Goal: Find contact information: Find contact information

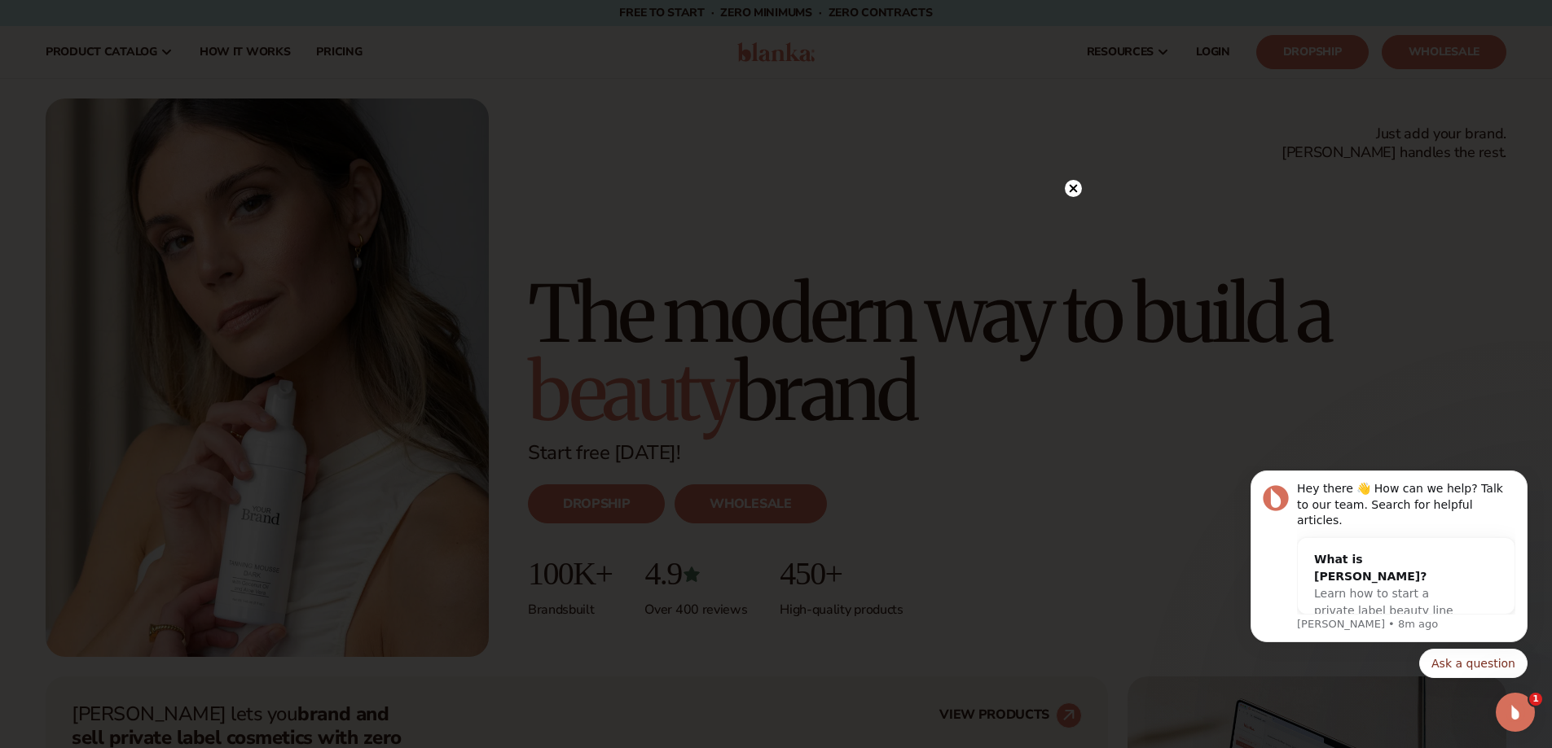
click at [1064, 185] on icon at bounding box center [1072, 188] width 17 height 17
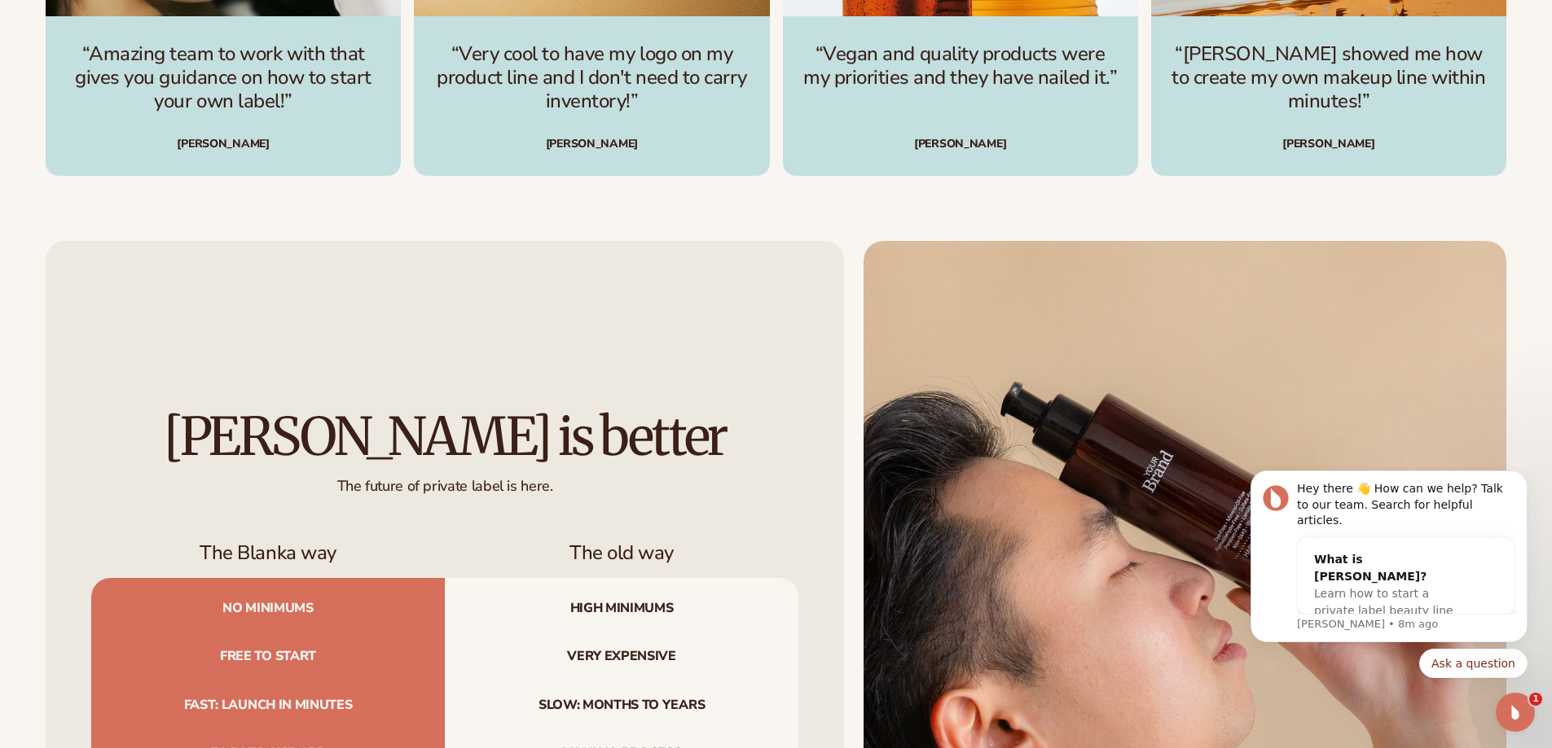
scroll to position [7746, 0]
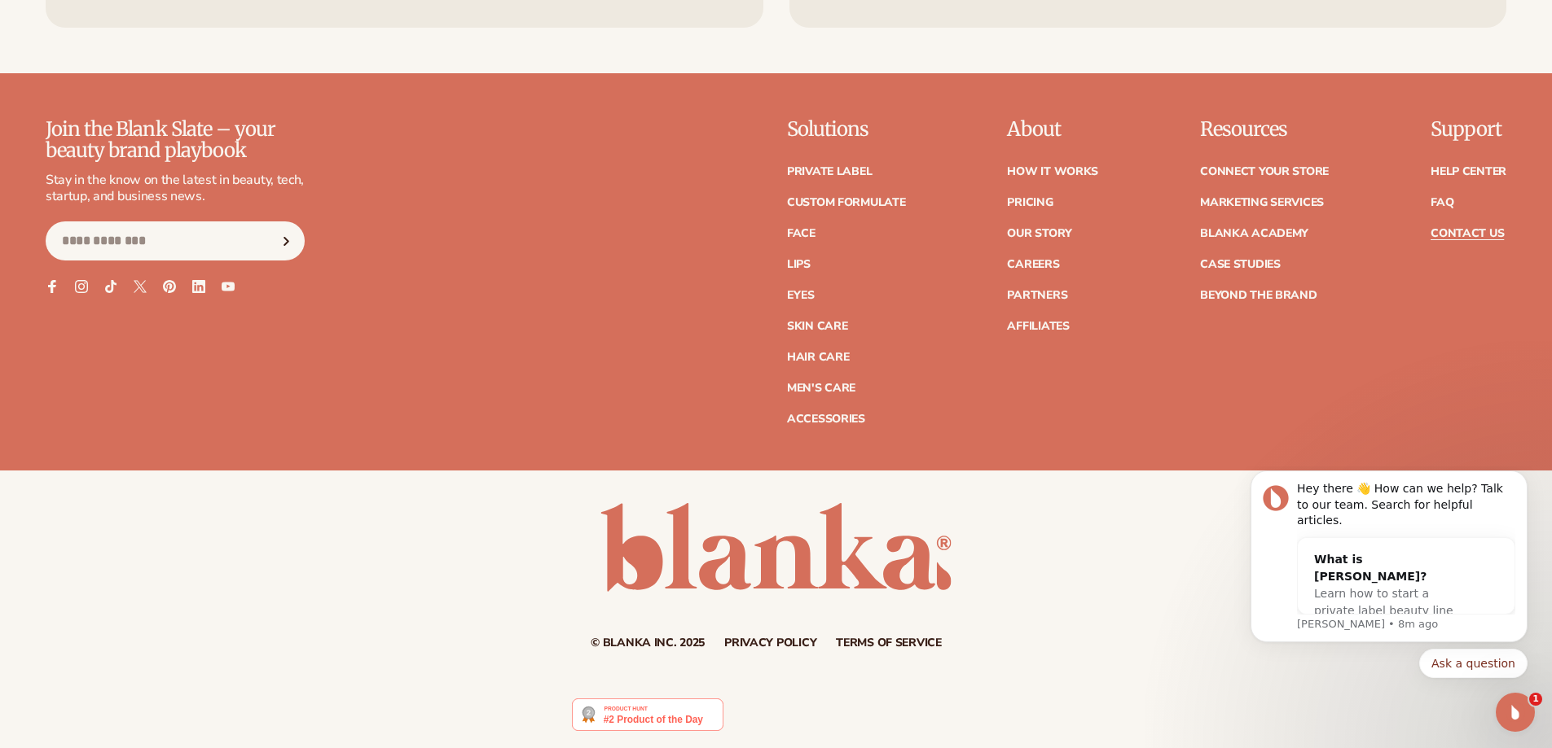
click at [1468, 235] on link "Contact Us" at bounding box center [1466, 233] width 73 height 11
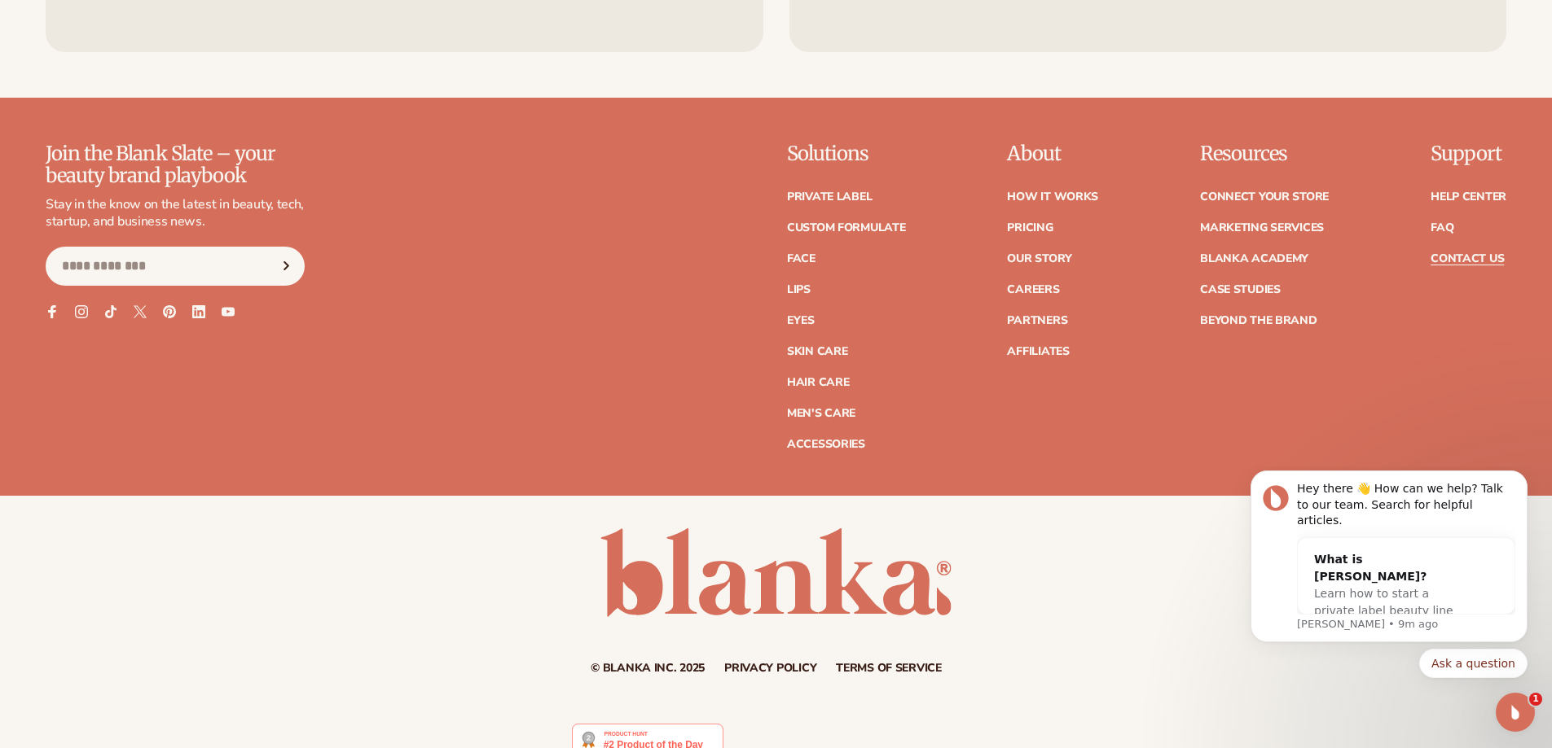
scroll to position [1385, 0]
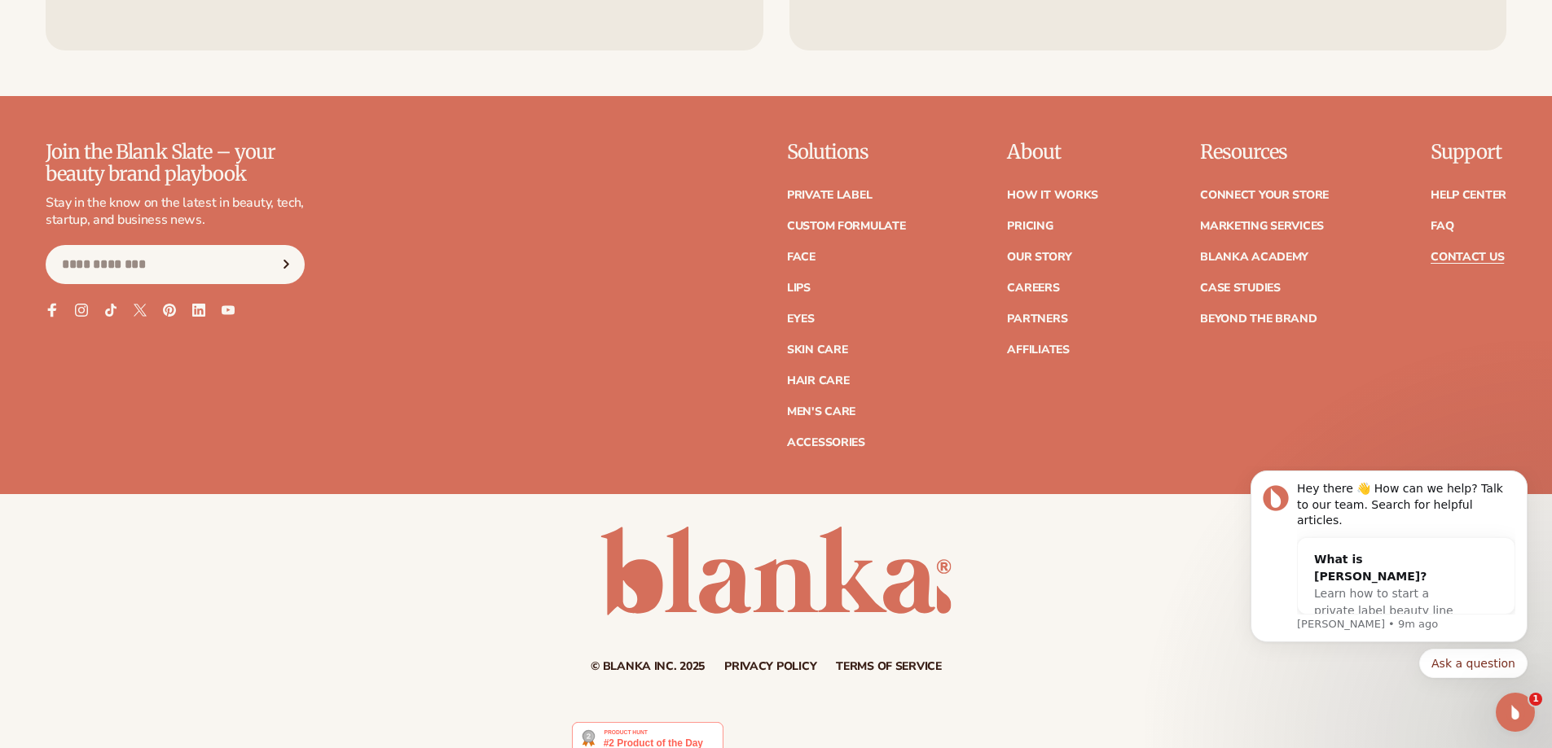
click at [46, 308] on icon at bounding box center [52, 310] width 14 height 14
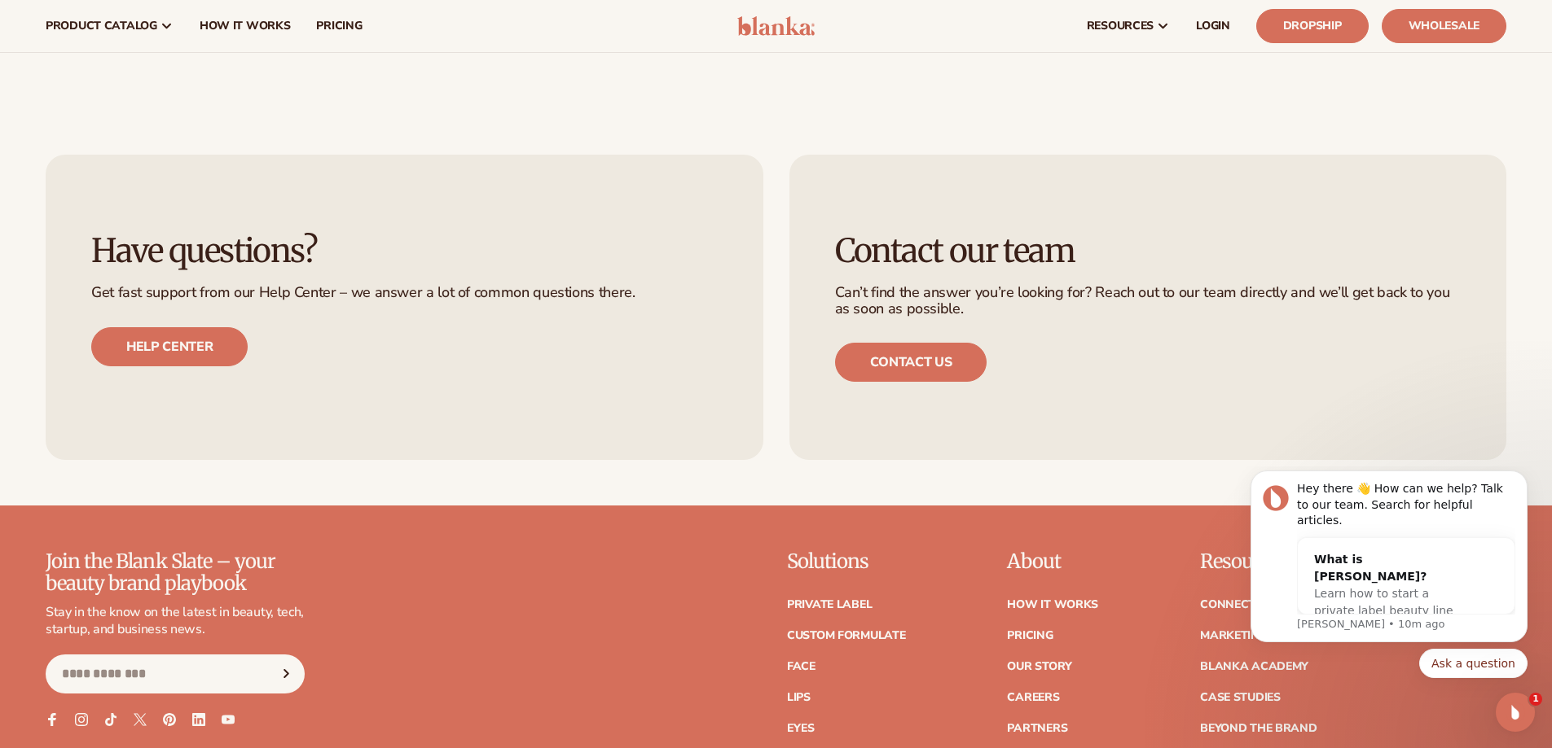
scroll to position [920, 0]
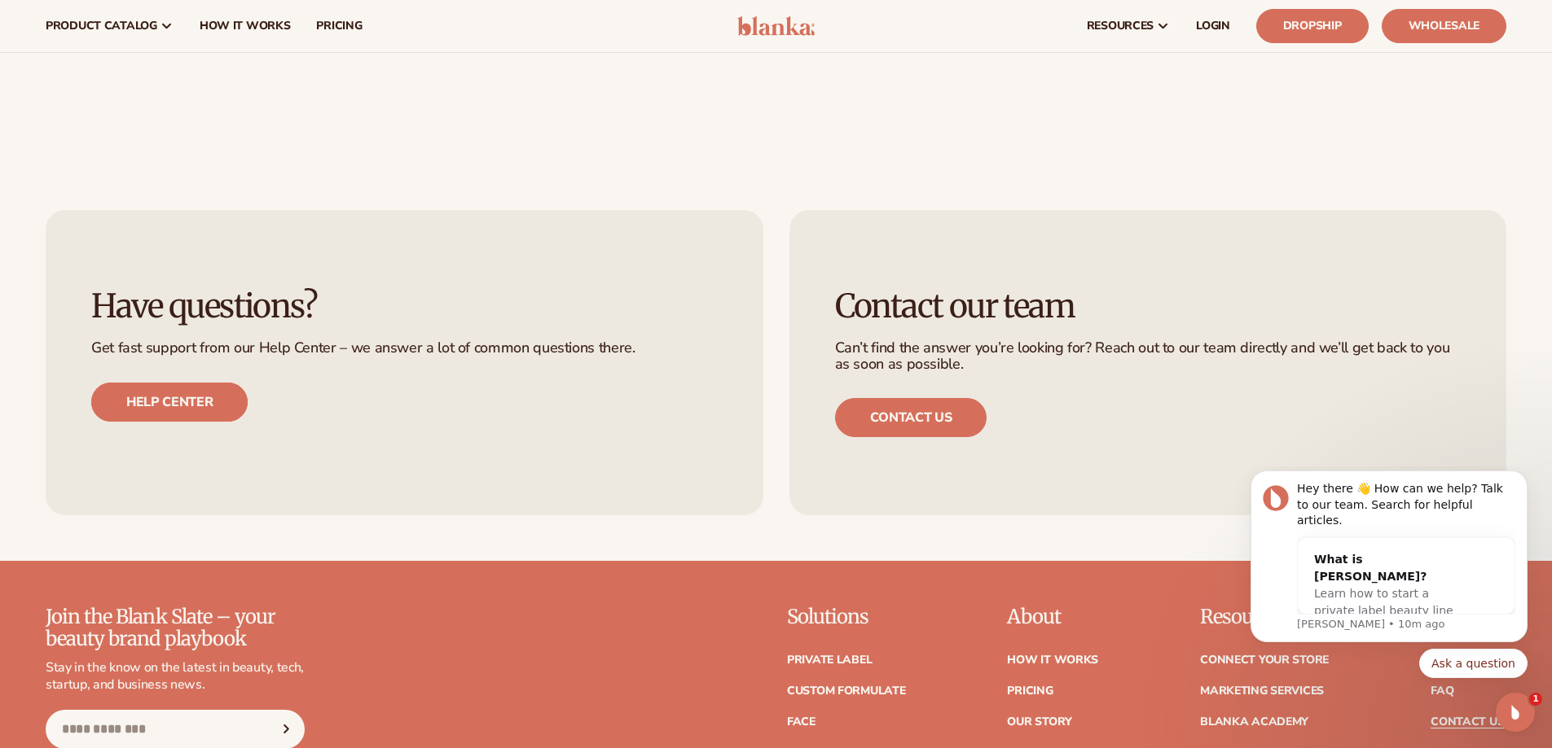
click at [212, 401] on link "Help center" at bounding box center [169, 402] width 156 height 39
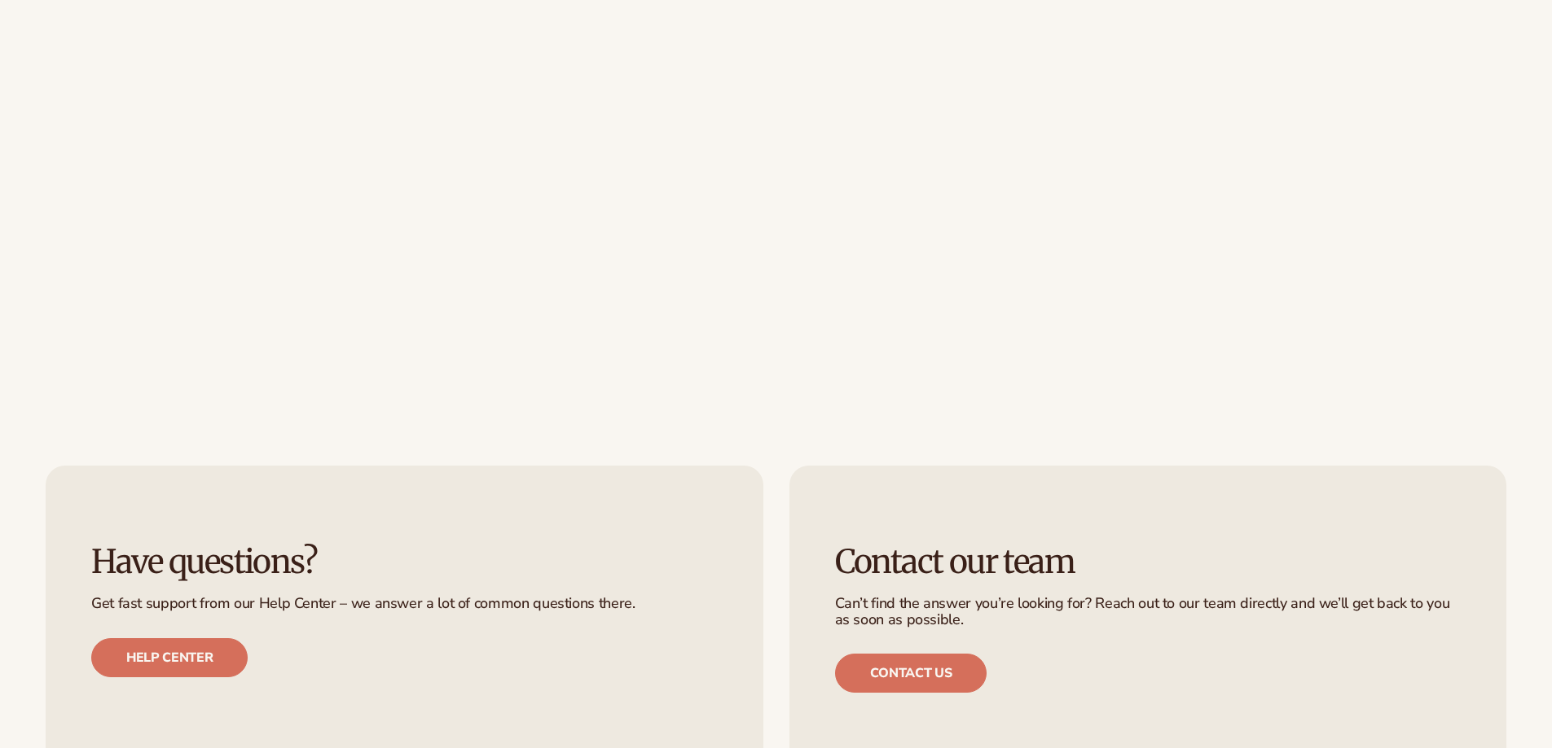
scroll to position [814, 0]
